Goal: Register for event/course

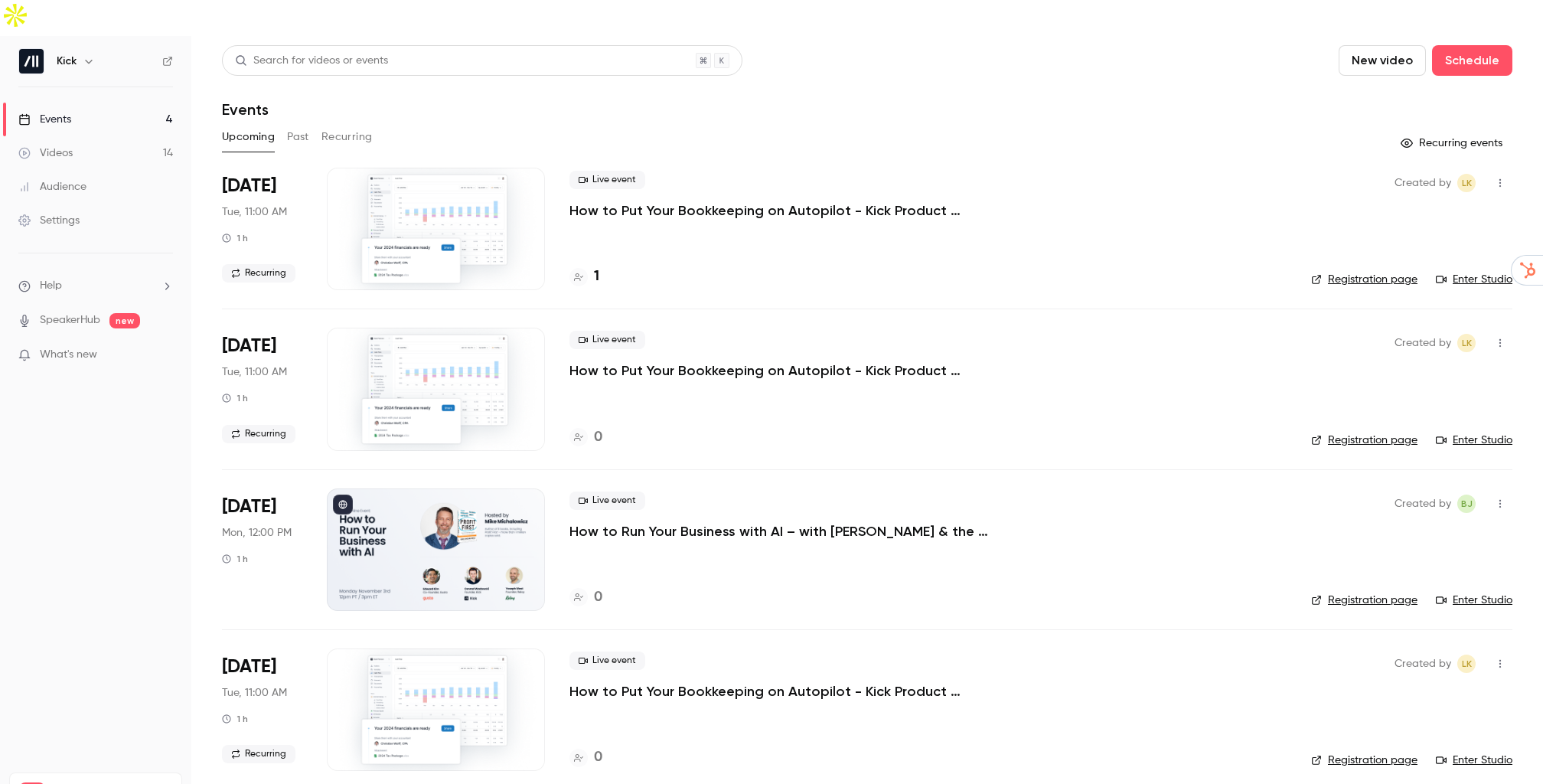
click at [679, 522] on p "How to Run Your Business with AI – with [PERSON_NAME] & the Founders of [PERSON…" at bounding box center [799, 531] width 459 height 19
